Goal: Task Accomplishment & Management: Manage account settings

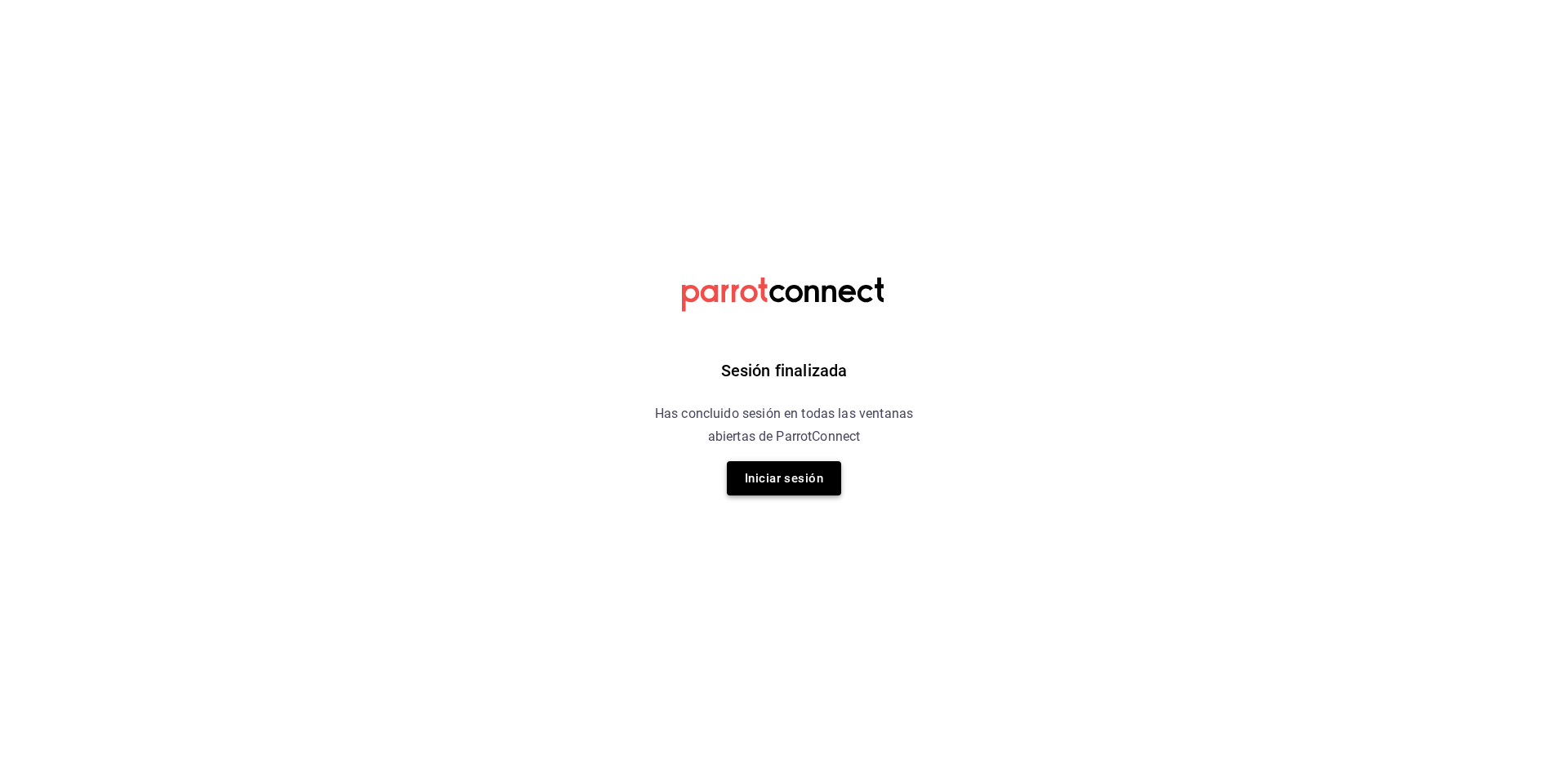
click at [799, 464] on button "Iniciar sesión" at bounding box center [783, 478] width 115 height 34
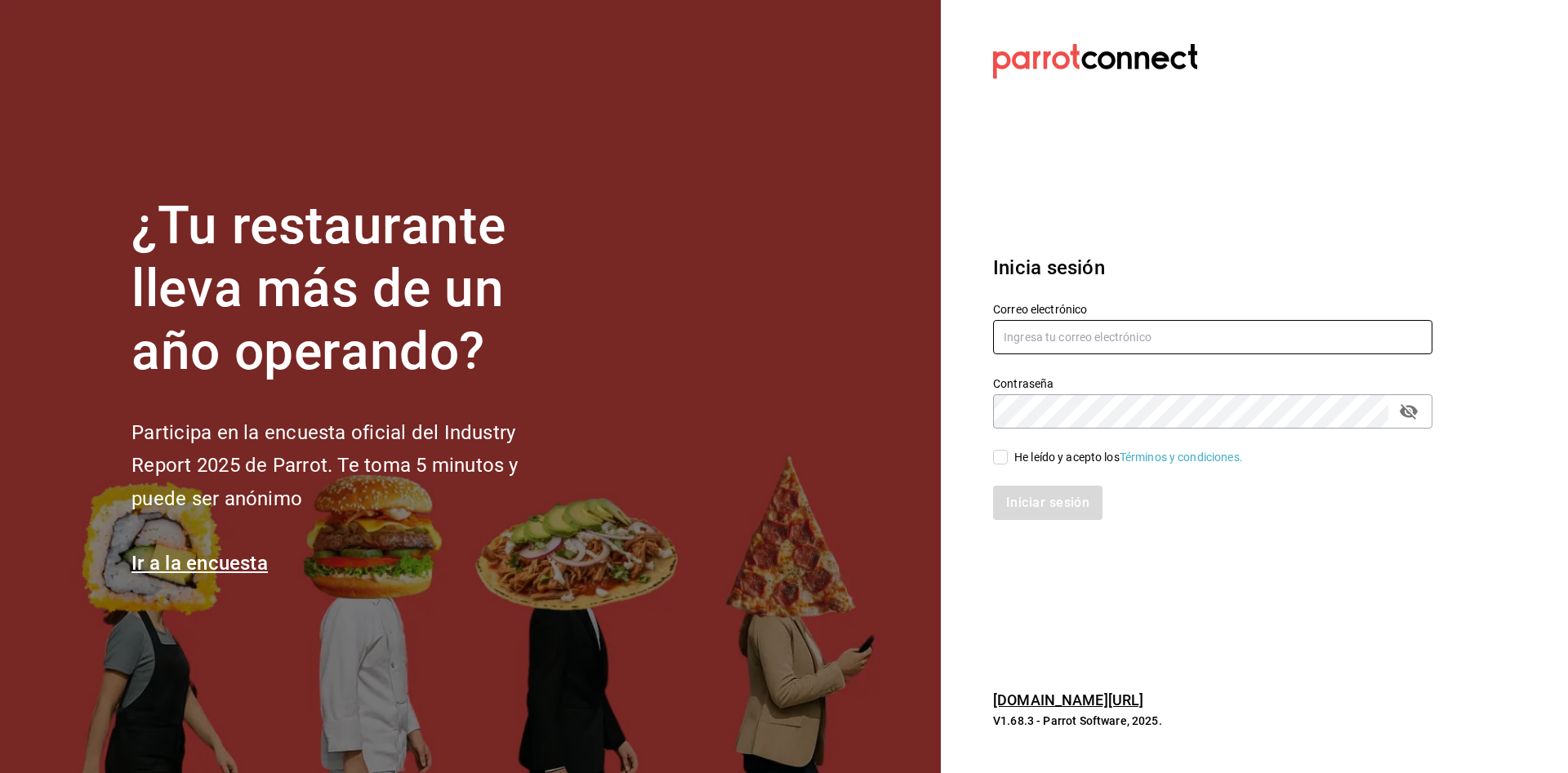
click at [1059, 334] on input "text" at bounding box center [1212, 338] width 439 height 34
type input "M"
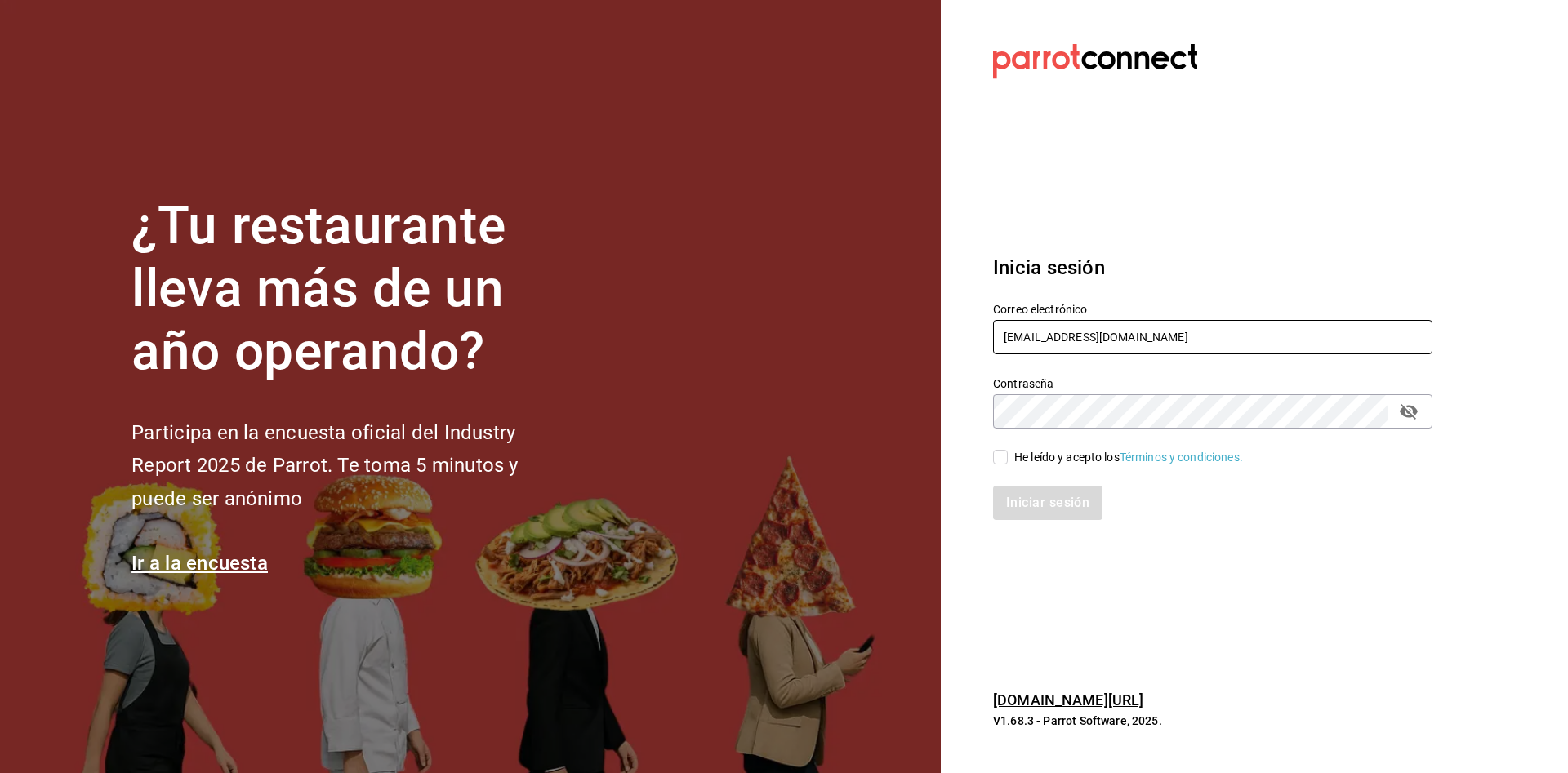
type input "mixocesar@gmail.com"
click at [1006, 452] on input "He leído y acepto los Términos y condiciones." at bounding box center [999, 457] width 15 height 15
checkbox input "true"
click at [1039, 507] on button "Iniciar sesión" at bounding box center [1048, 503] width 111 height 34
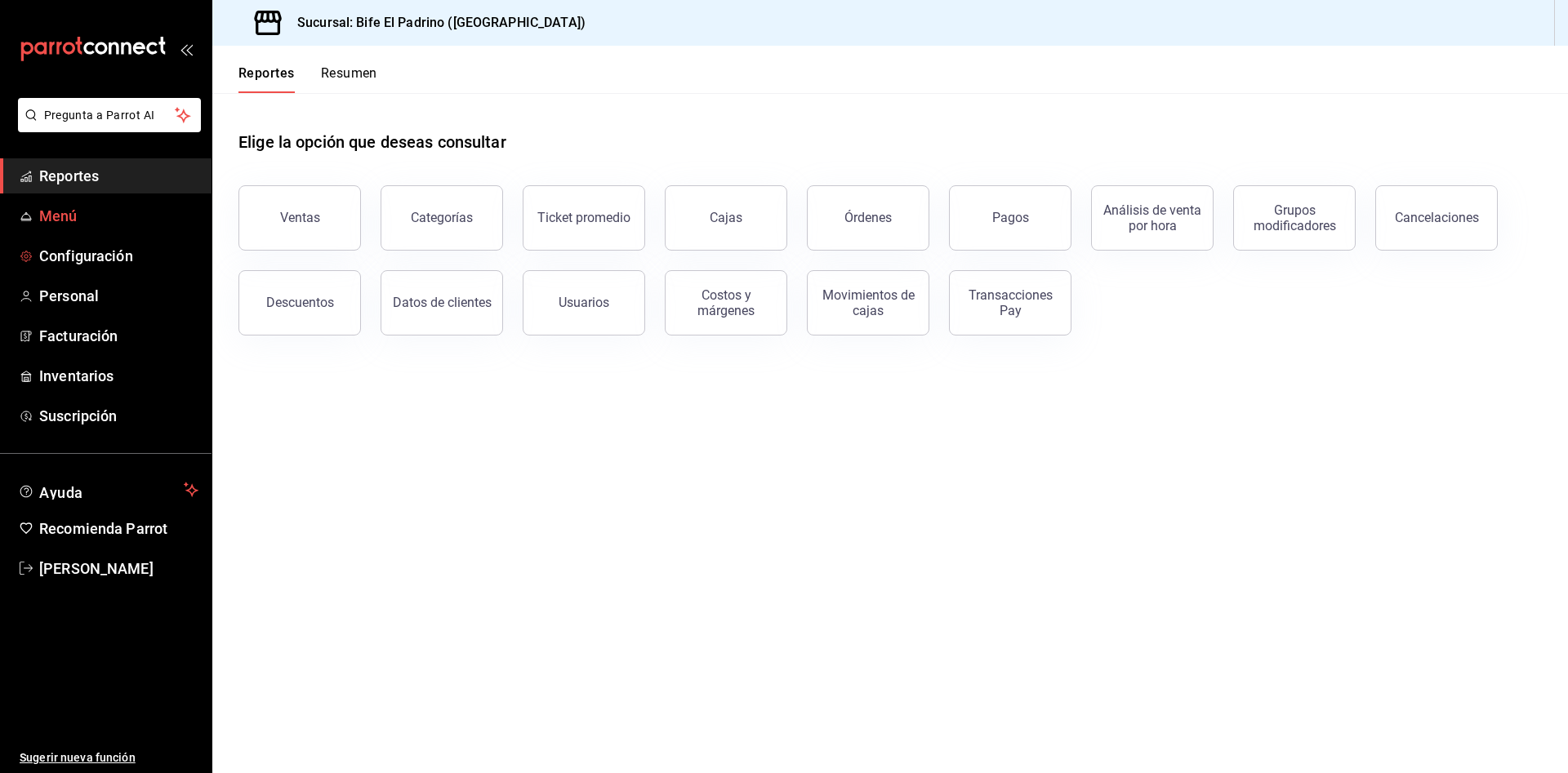
click at [89, 220] on span "Menú" at bounding box center [118, 216] width 159 height 22
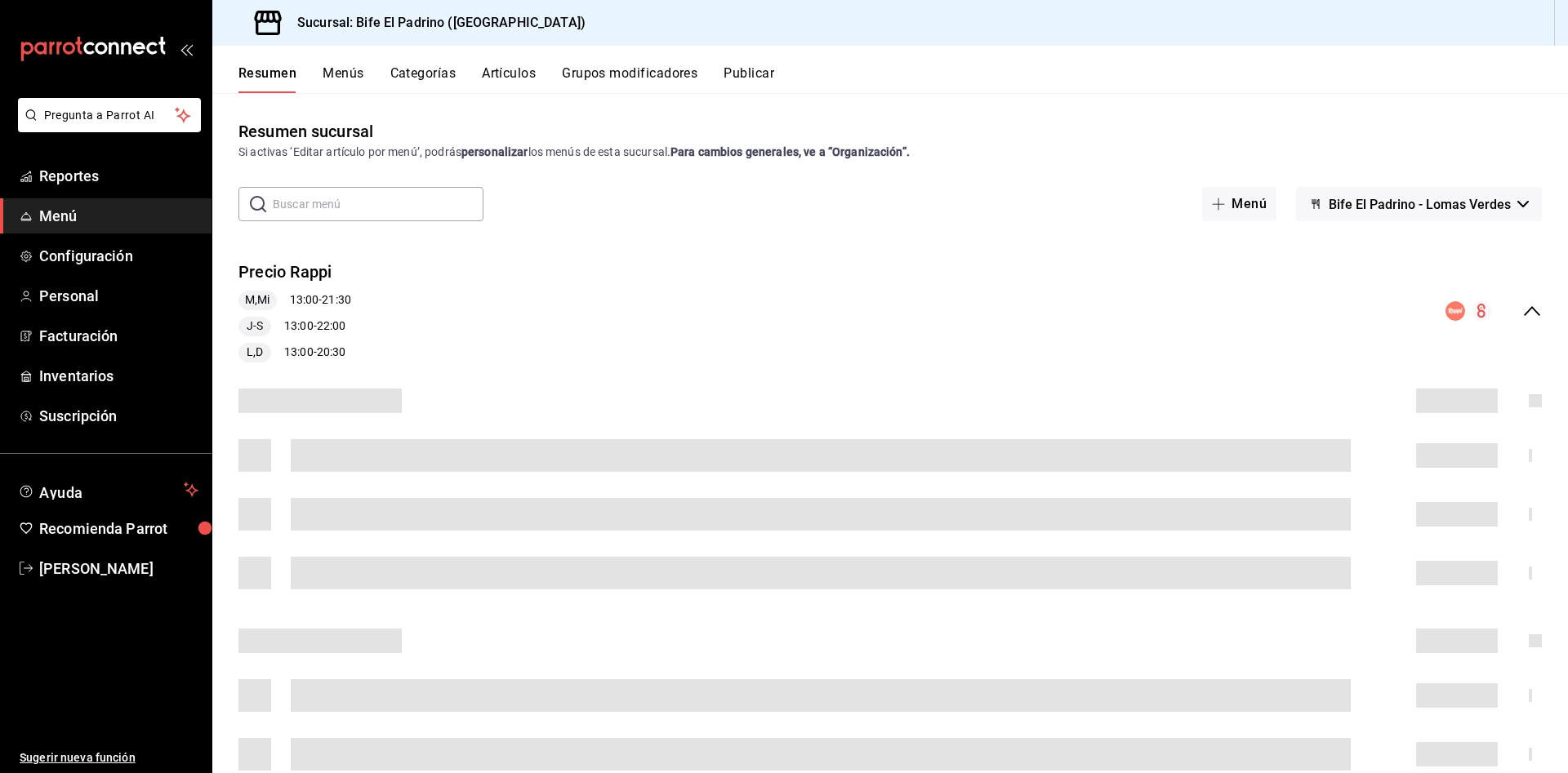
click at [522, 78] on button "Artículos" at bounding box center [508, 79] width 54 height 28
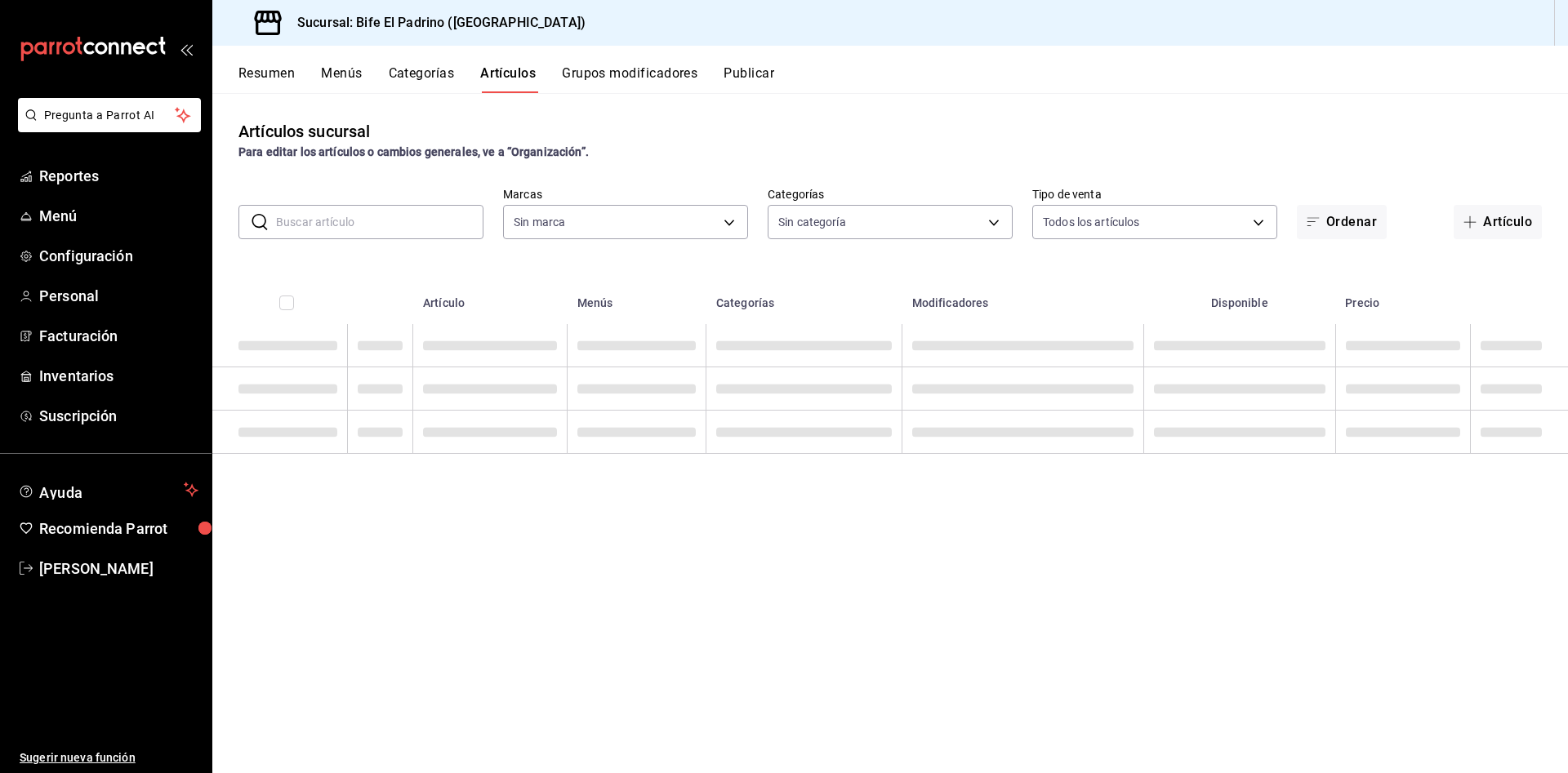
type input "29812e5a-8f7c-4e92-8f2a-002f081b0597"
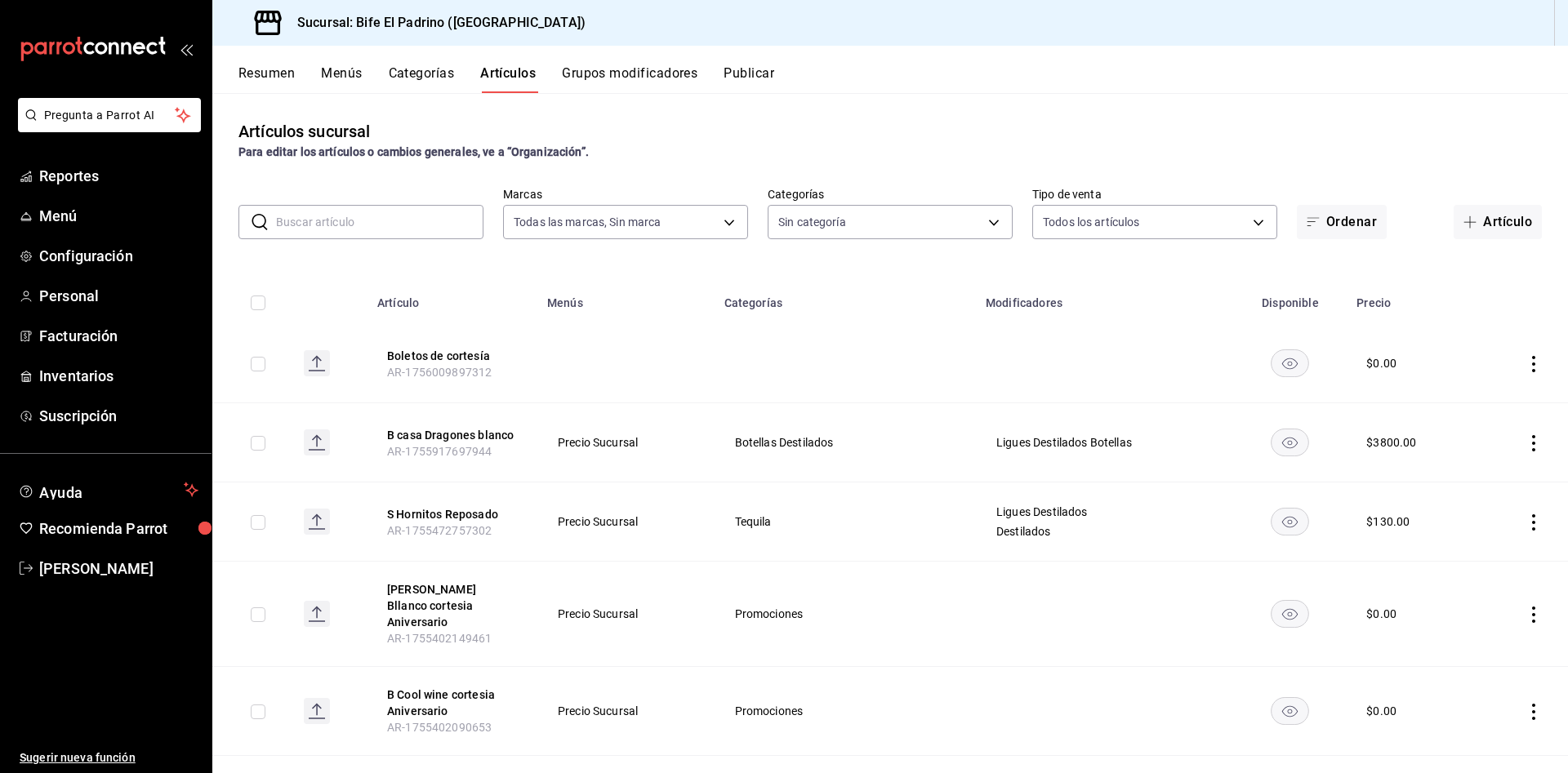
type input "bc650e36-a961-4861-9e37-2f12a5ff24cd,f2724b68-9eb3-4990-9aa8-ed2a402c5d6a,a524e…"
click at [1532, 368] on icon "actions" at bounding box center [1534, 364] width 3 height 16
click at [1514, 368] on div at bounding box center [784, 386] width 1568 height 773
click at [260, 365] on input "checkbox" at bounding box center [258, 364] width 15 height 15
checkbox input "true"
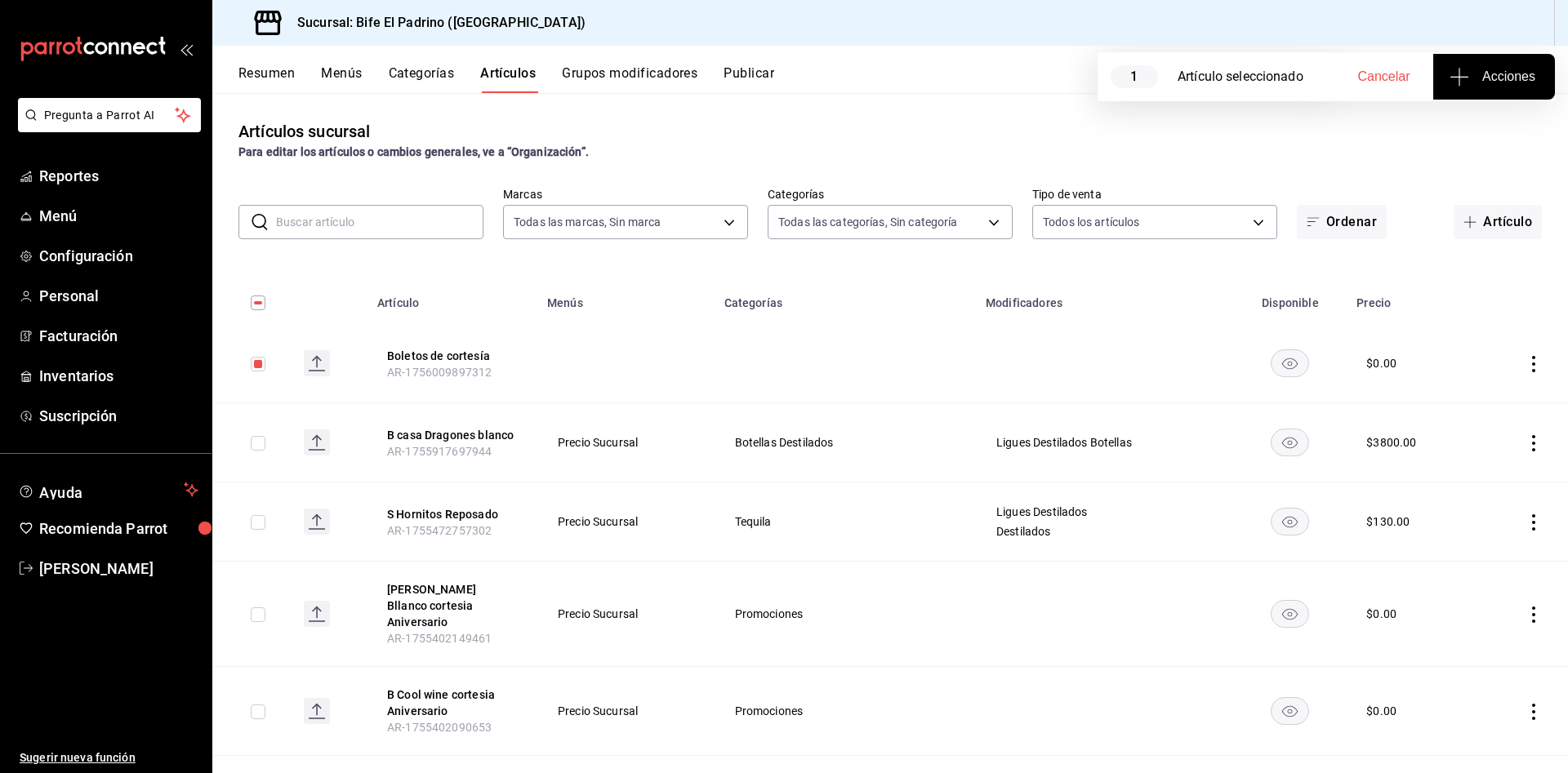
click at [1463, 95] on button "Acciones" at bounding box center [1493, 77] width 121 height 46
click at [1498, 141] on li "Agregar tipo" at bounding box center [1493, 128] width 122 height 43
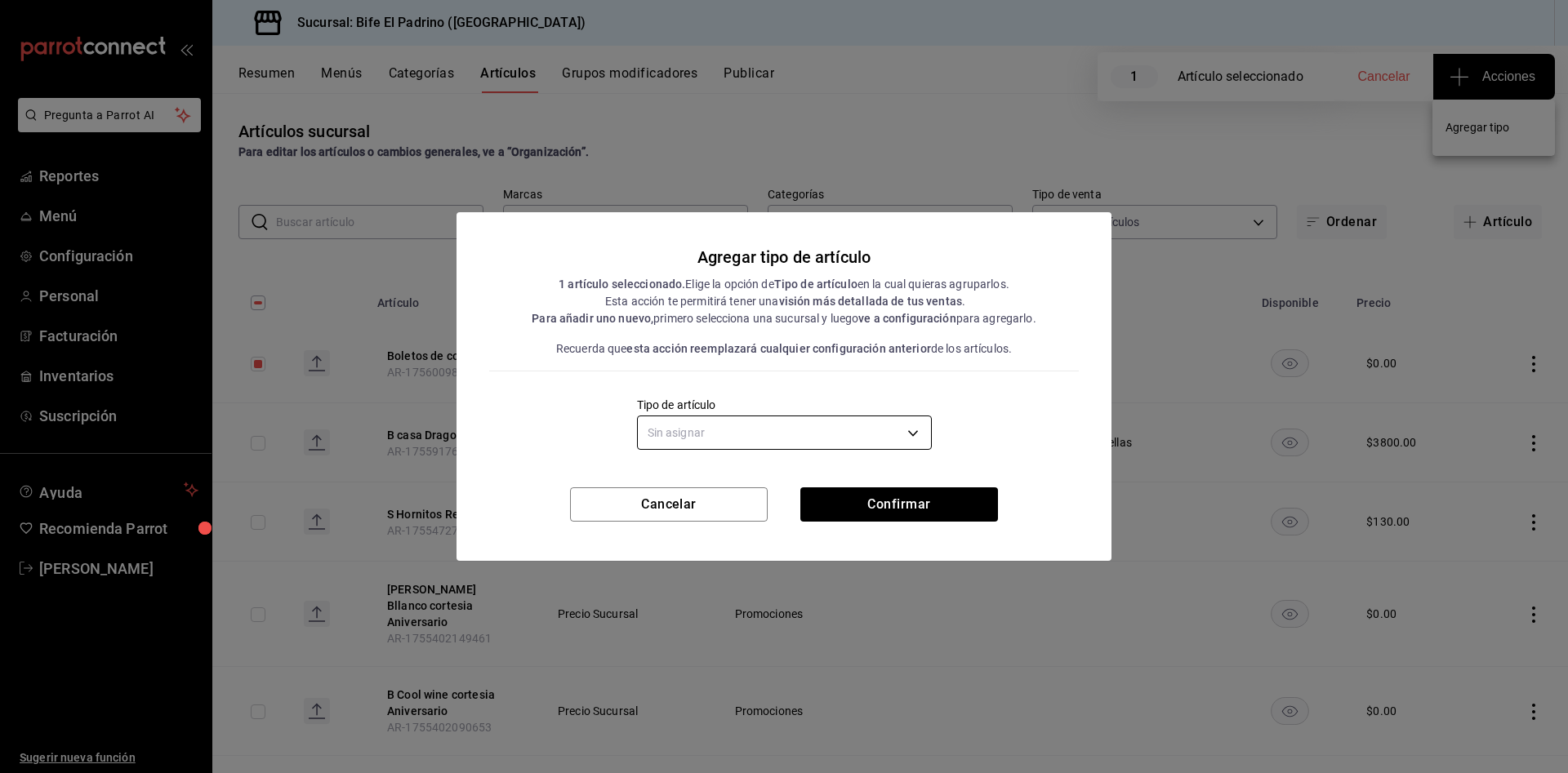
click at [913, 432] on body "Pregunta a Parrot AI Reportes Menú Configuración Personal Facturación Inventari…" at bounding box center [784, 386] width 1568 height 773
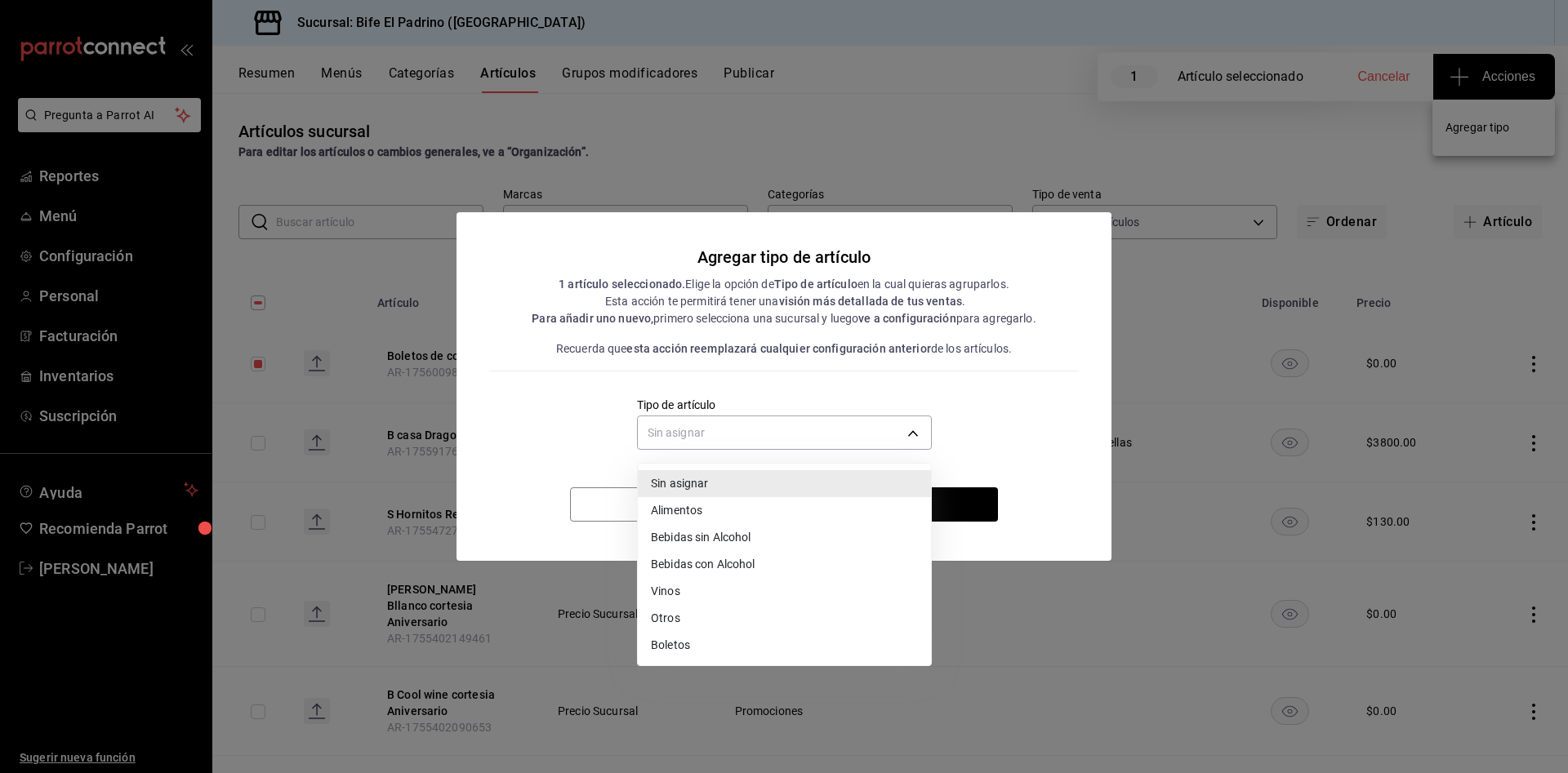
click at [792, 644] on li "Boletos" at bounding box center [784, 645] width 293 height 27
type input "16aba31e-90d3-4de8-9b00-20a30588de6b"
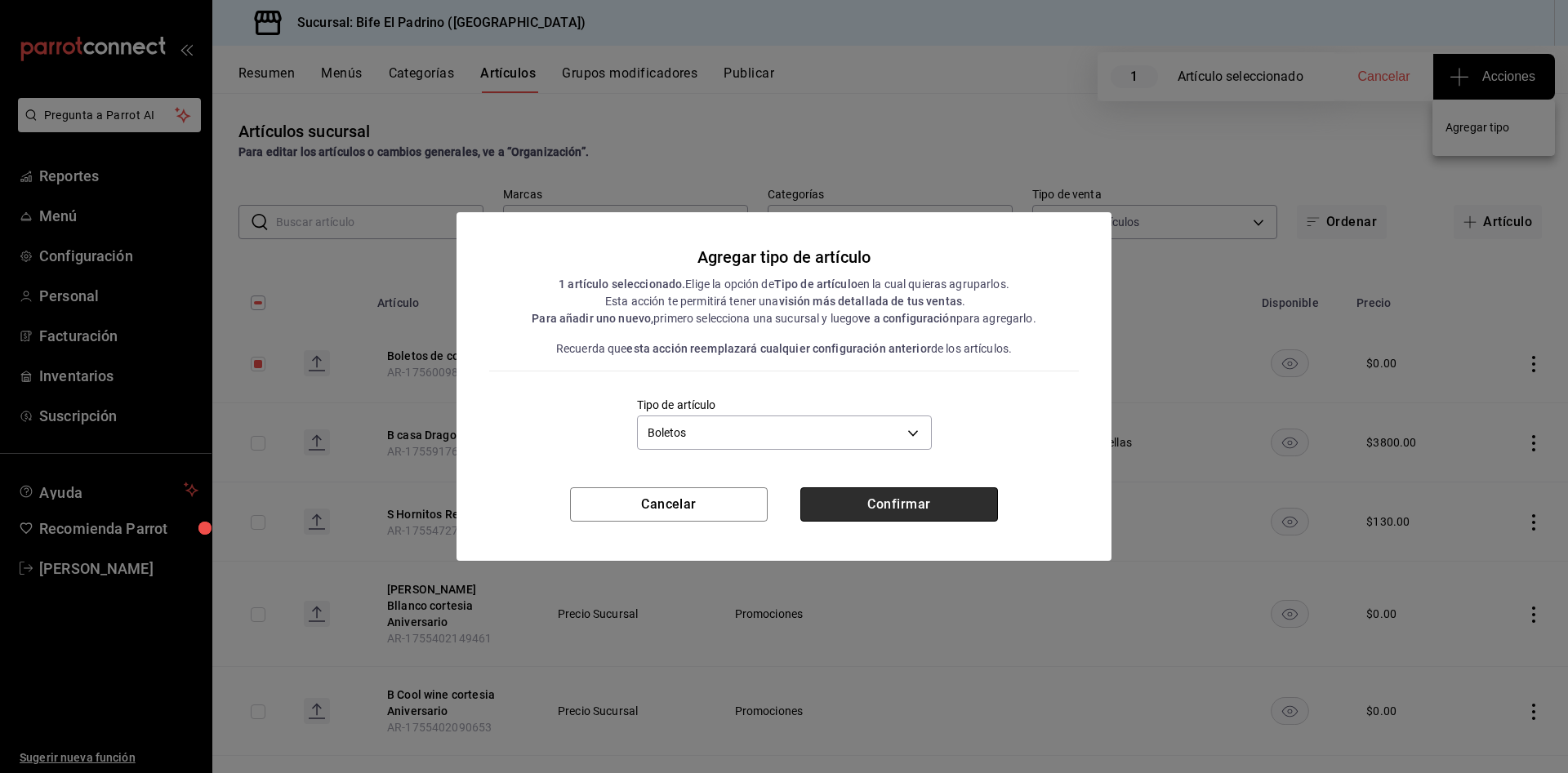
click at [923, 504] on button "Confirmar" at bounding box center [899, 505] width 197 height 34
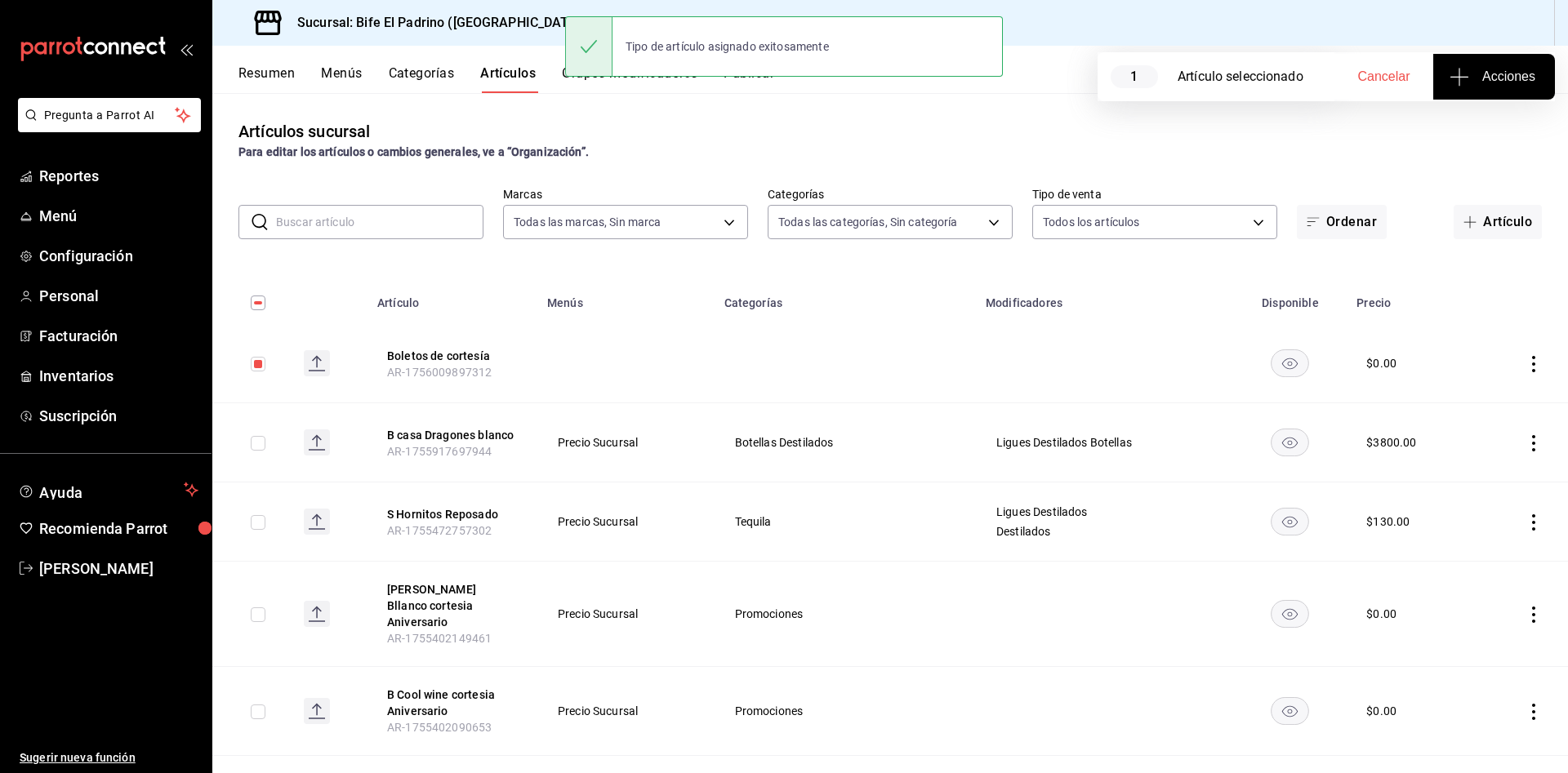
click at [1525, 365] on icon "actions" at bounding box center [1533, 364] width 16 height 16
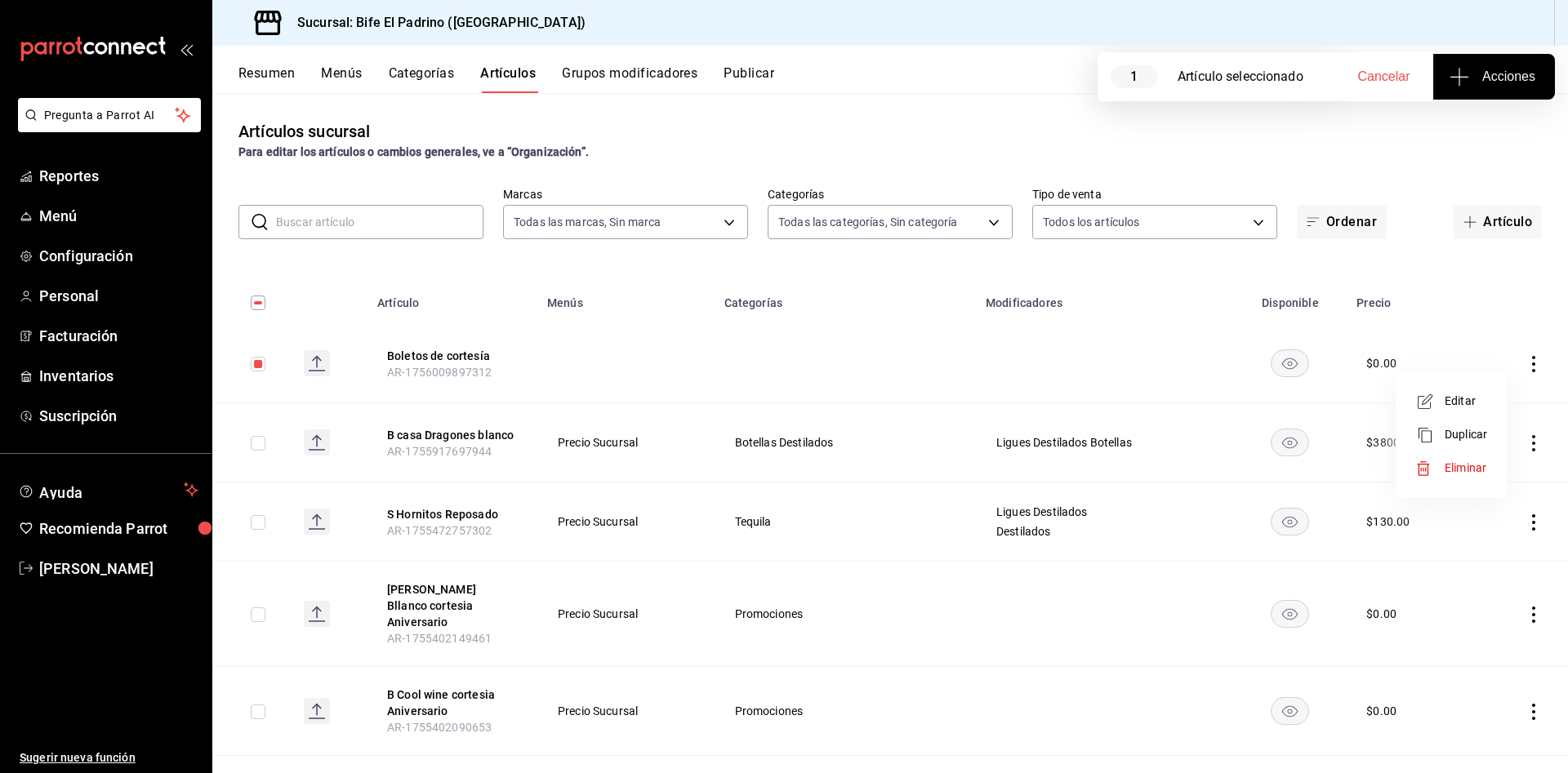
click at [1477, 406] on span "Editar" at bounding box center [1465, 402] width 42 height 17
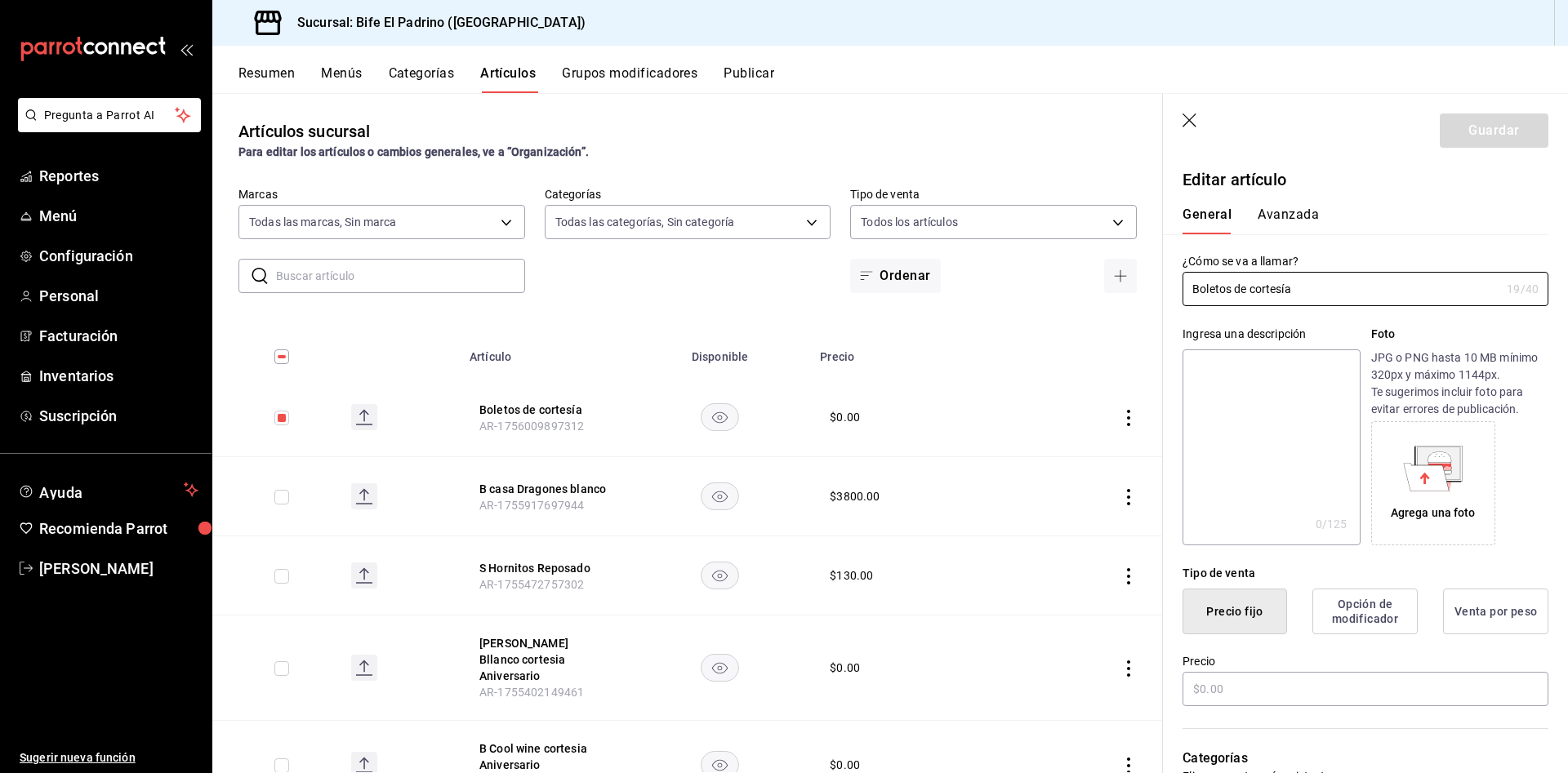
type input "$0.00"
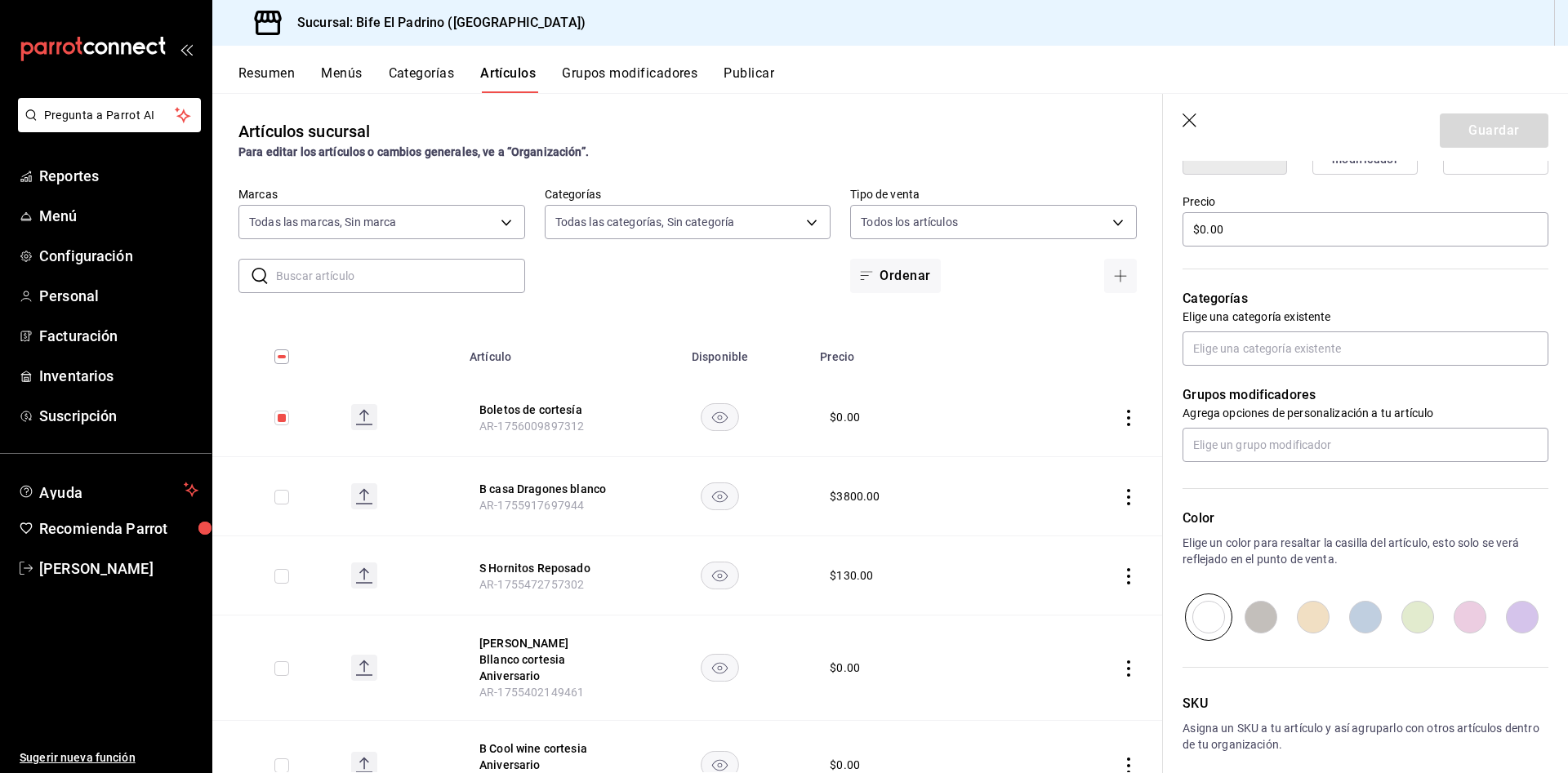
scroll to position [533, 0]
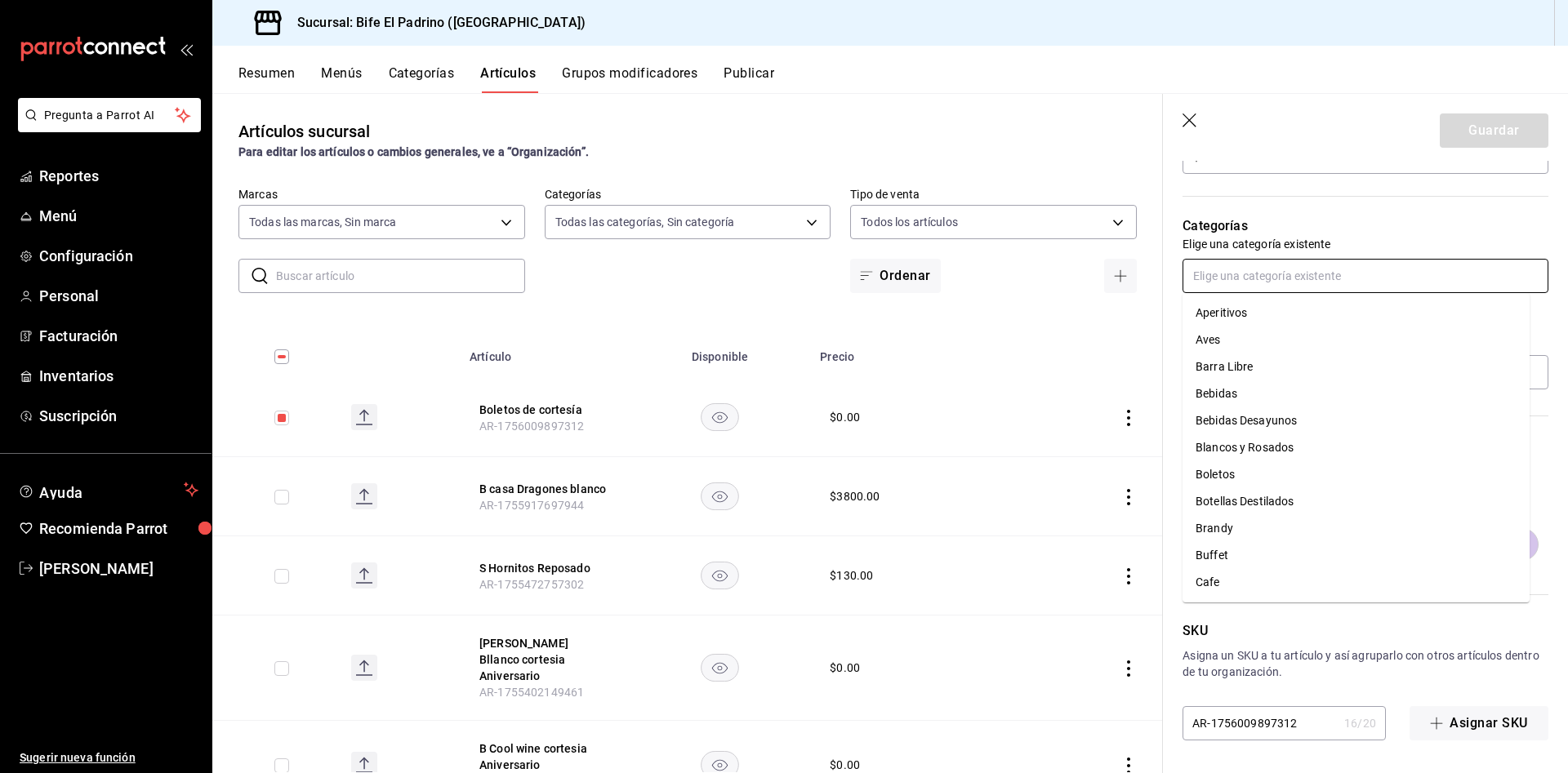
click at [1322, 268] on input "text" at bounding box center [1365, 276] width 366 height 34
click at [1320, 466] on li "Boletos" at bounding box center [1355, 474] width 347 height 27
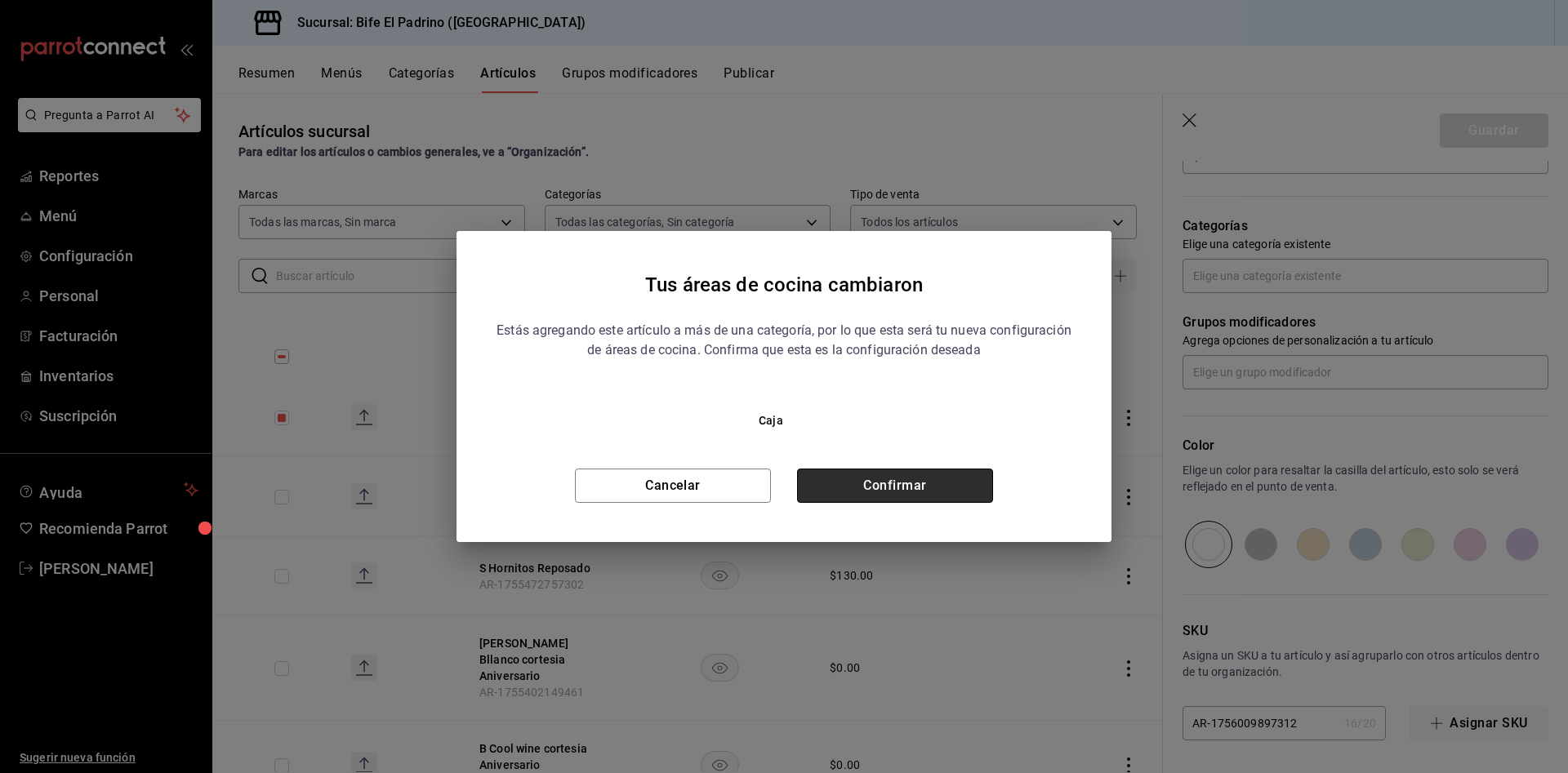
click at [951, 485] on button "Confirmar" at bounding box center [894, 486] width 196 height 34
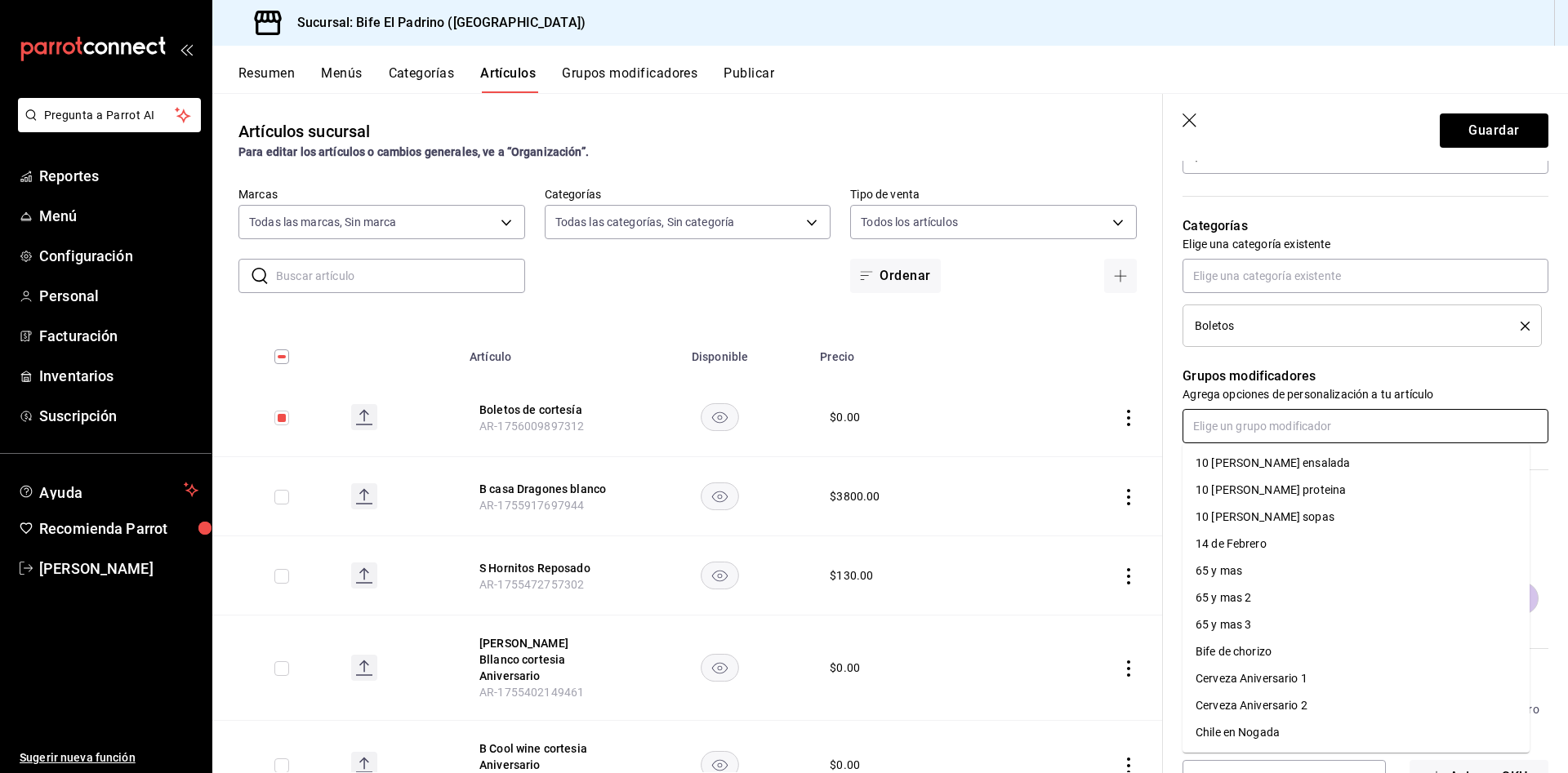
click at [1276, 429] on input "text" at bounding box center [1365, 427] width 366 height 34
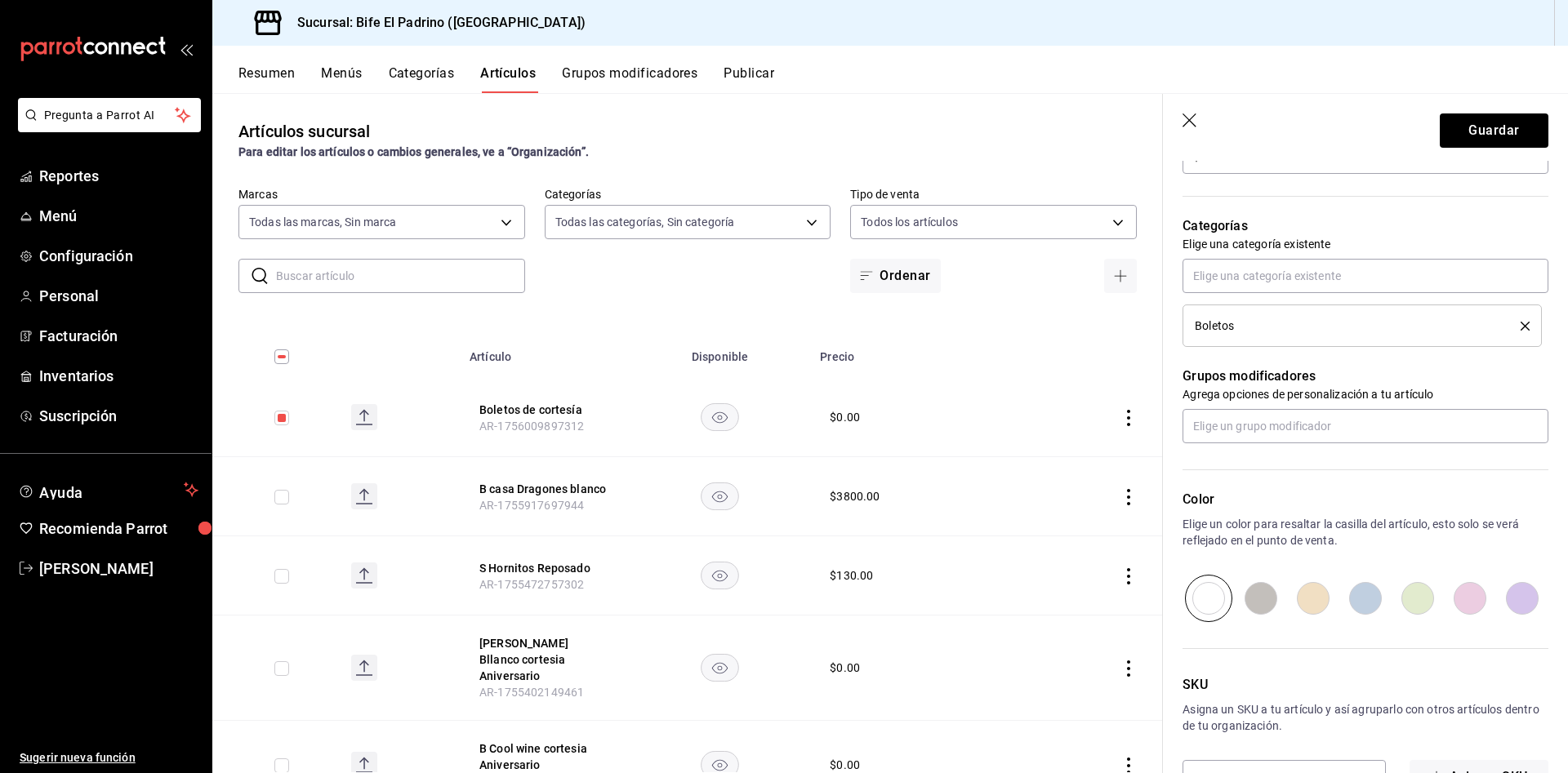
click at [1375, 211] on div "Categorías Elige una categoría existente Boletos" at bounding box center [1355, 262] width 385 height 171
click at [1485, 137] on button "Guardar" at bounding box center [1494, 131] width 109 height 34
